Goal: Transaction & Acquisition: Subscribe to service/newsletter

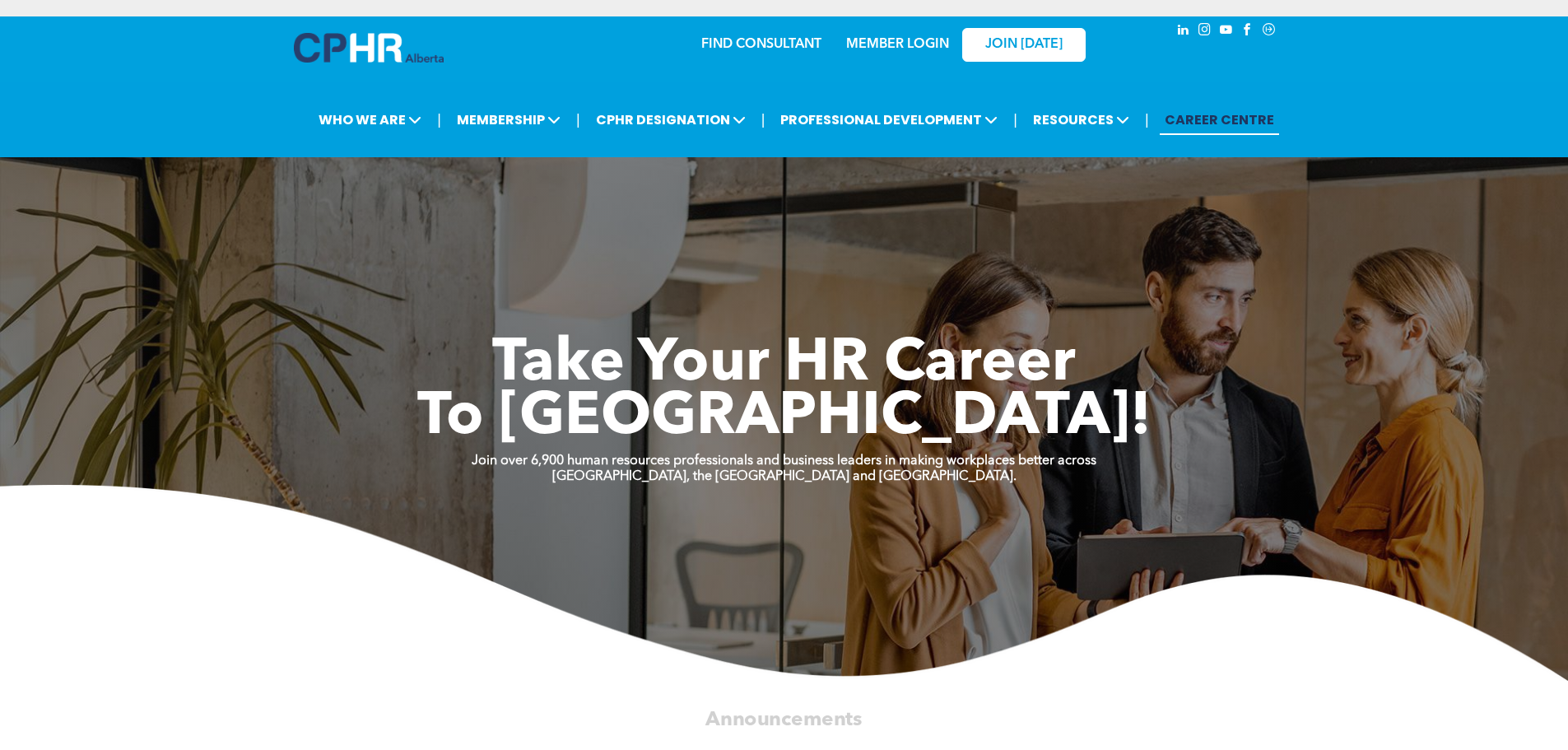
click at [906, 38] on link "MEMBER LOGIN" at bounding box center [898, 45] width 103 height 14
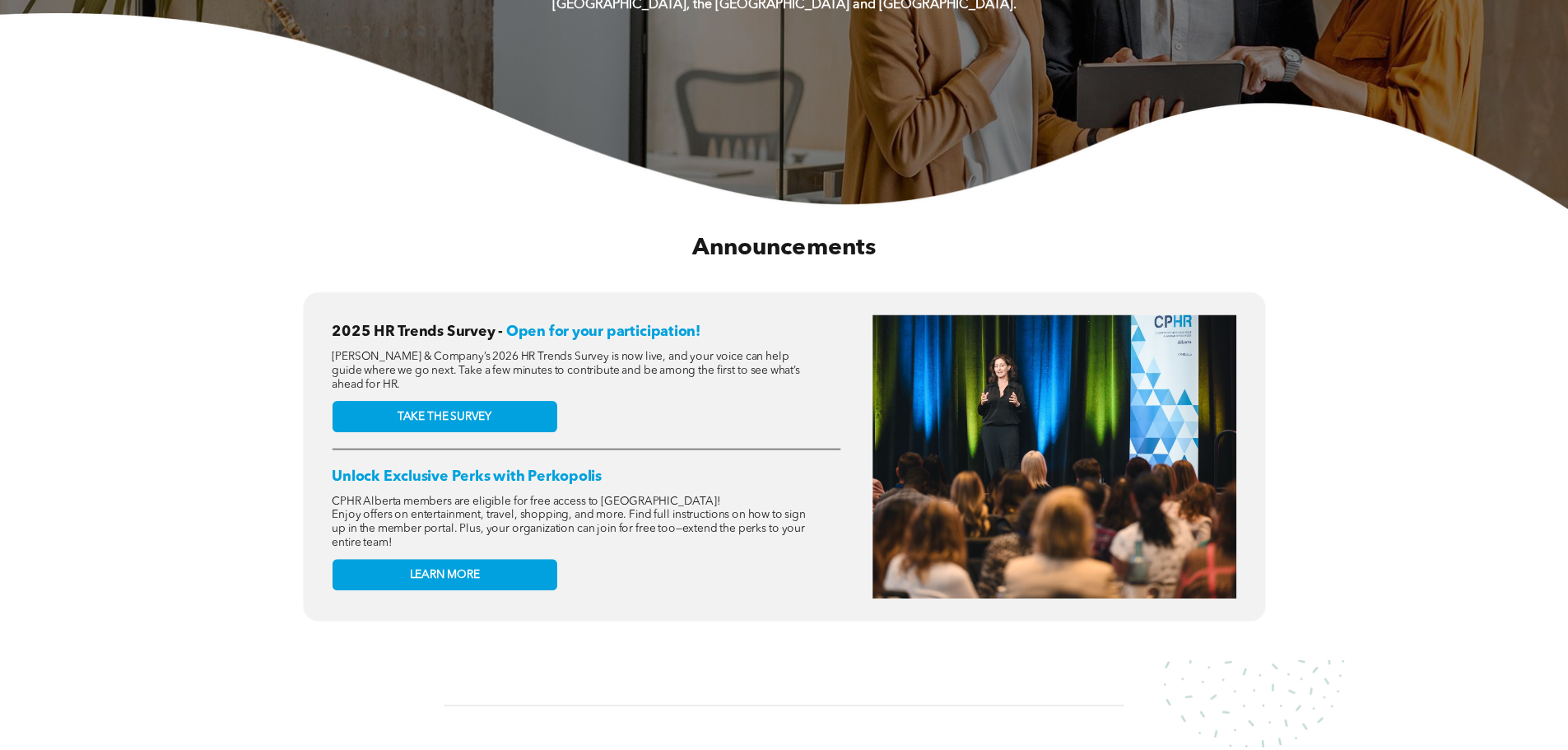
scroll to position [494, 0]
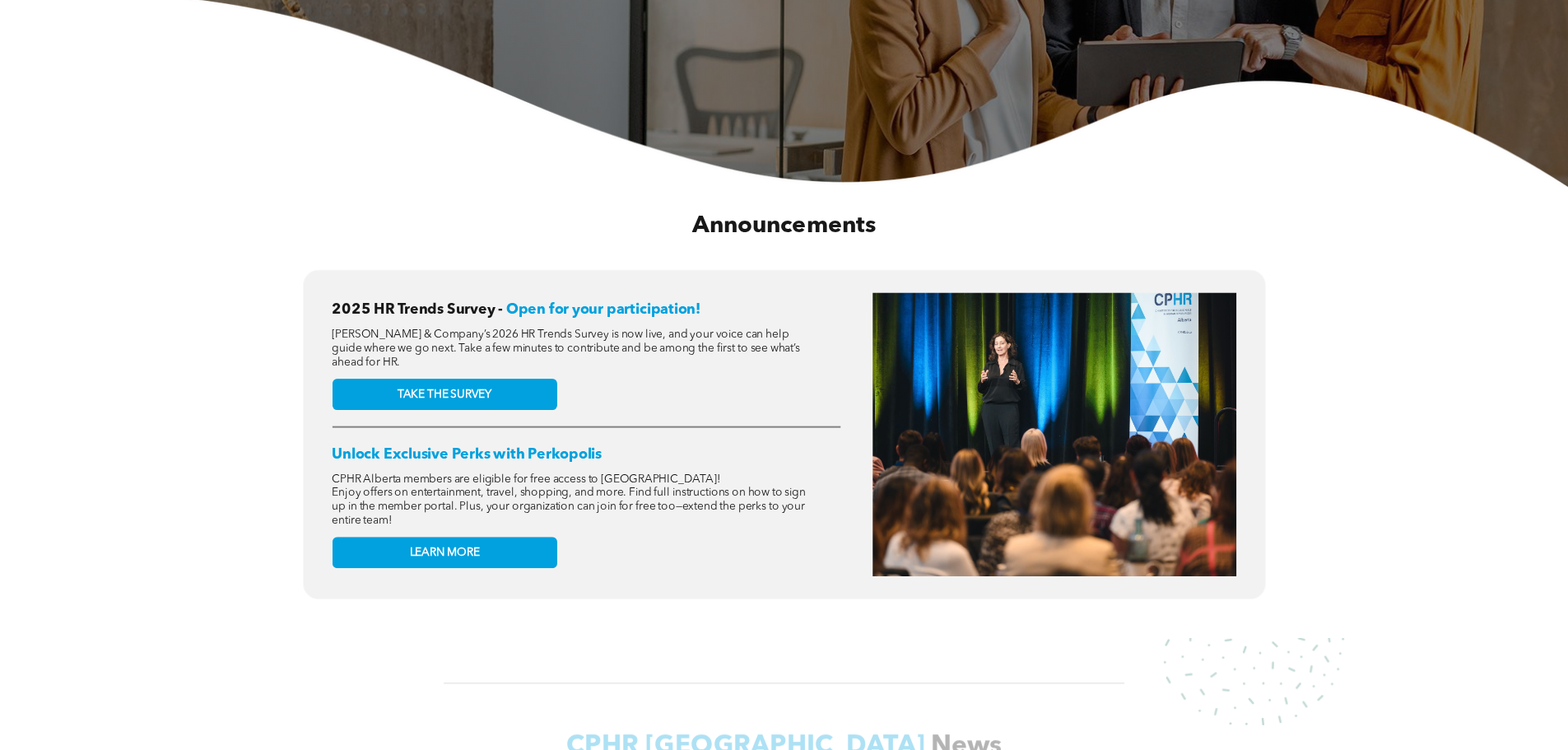
click at [474, 379] on link "TAKE THE SURVEY" at bounding box center [444, 394] width 225 height 31
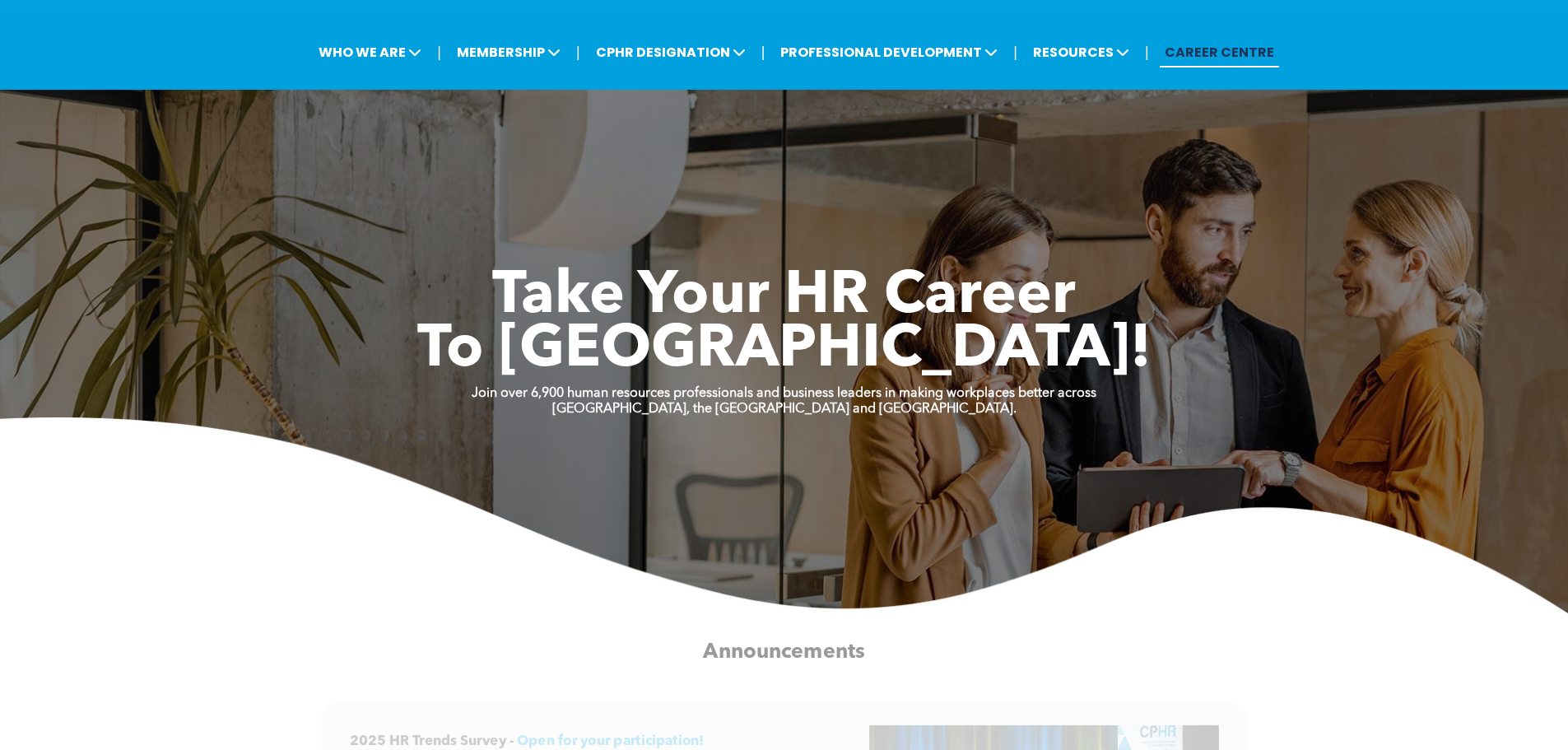
scroll to position [0, 0]
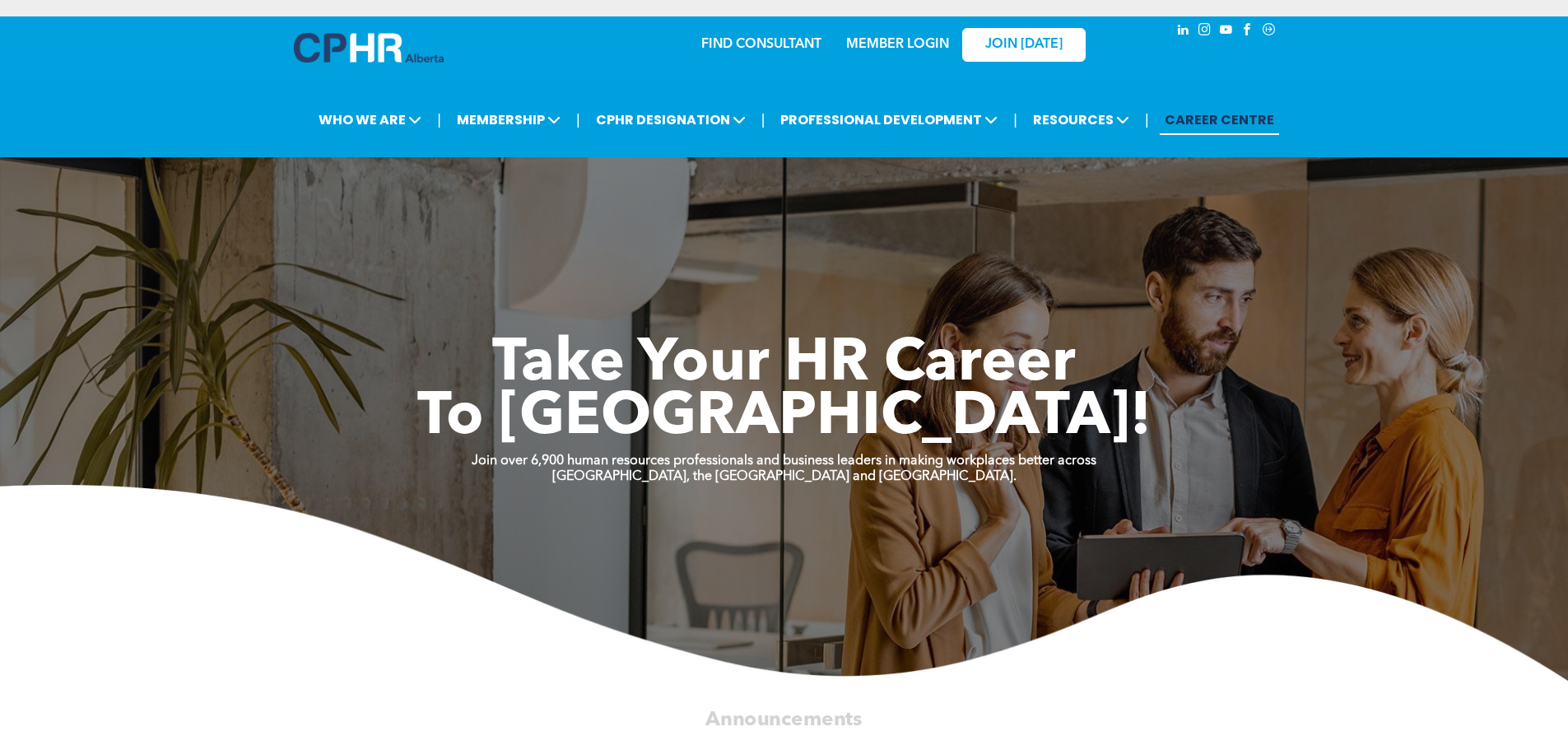
click at [905, 40] on link "MEMBER LOGIN" at bounding box center [898, 45] width 103 height 14
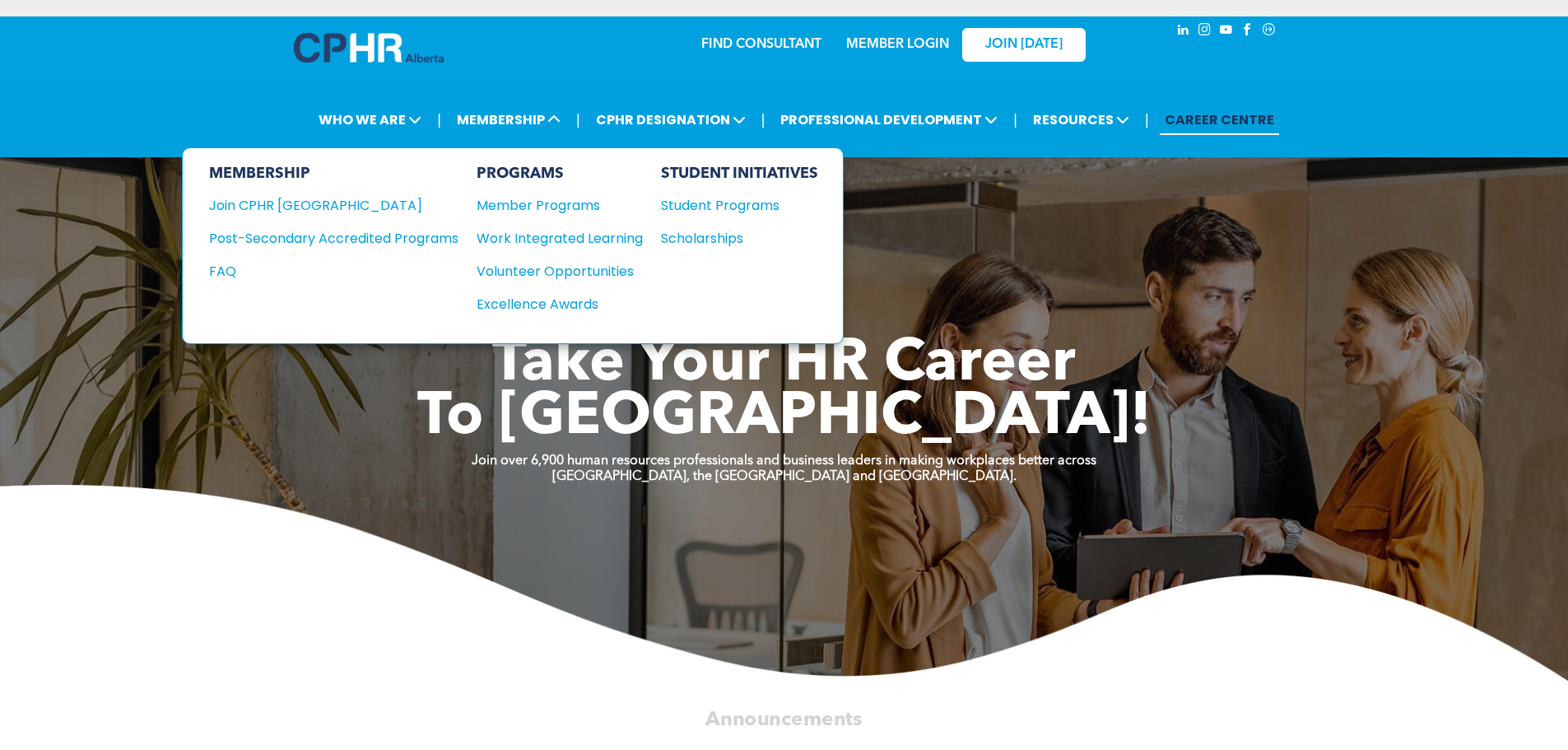
click at [517, 125] on span "MEMBERSHIP" at bounding box center [508, 120] width 113 height 30
click at [517, 119] on span "MEMBERSHIP" at bounding box center [508, 120] width 113 height 30
click at [294, 201] on div "Join CPHR [GEOGRAPHIC_DATA]" at bounding box center [321, 205] width 225 height 20
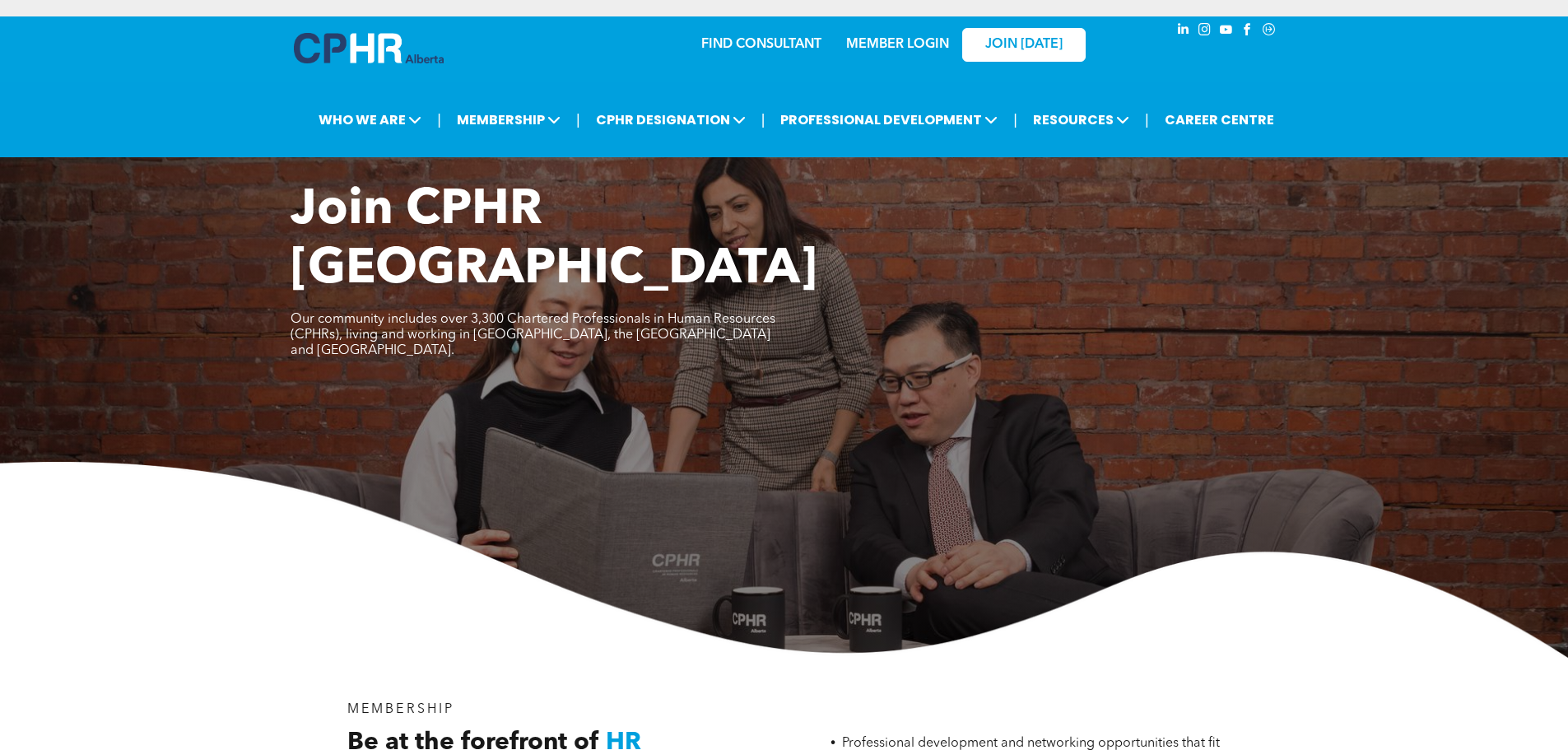
click at [1027, 34] on link "JOIN [DATE]" at bounding box center [1024, 45] width 123 height 34
